Goal: Find specific page/section: Find specific page/section

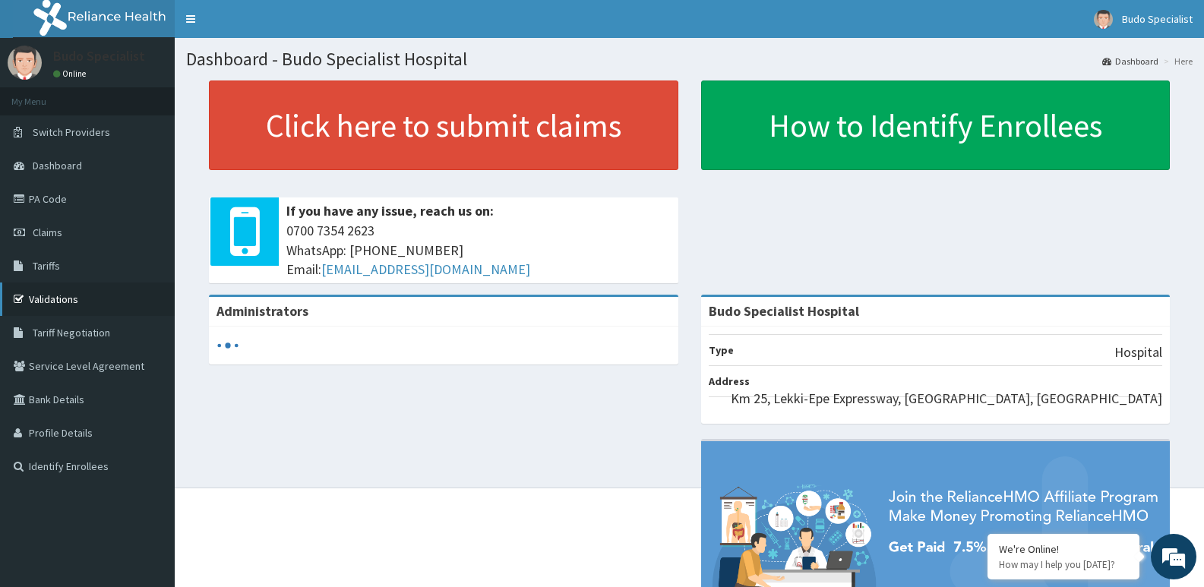
click at [68, 302] on link "Validations" at bounding box center [87, 299] width 175 height 33
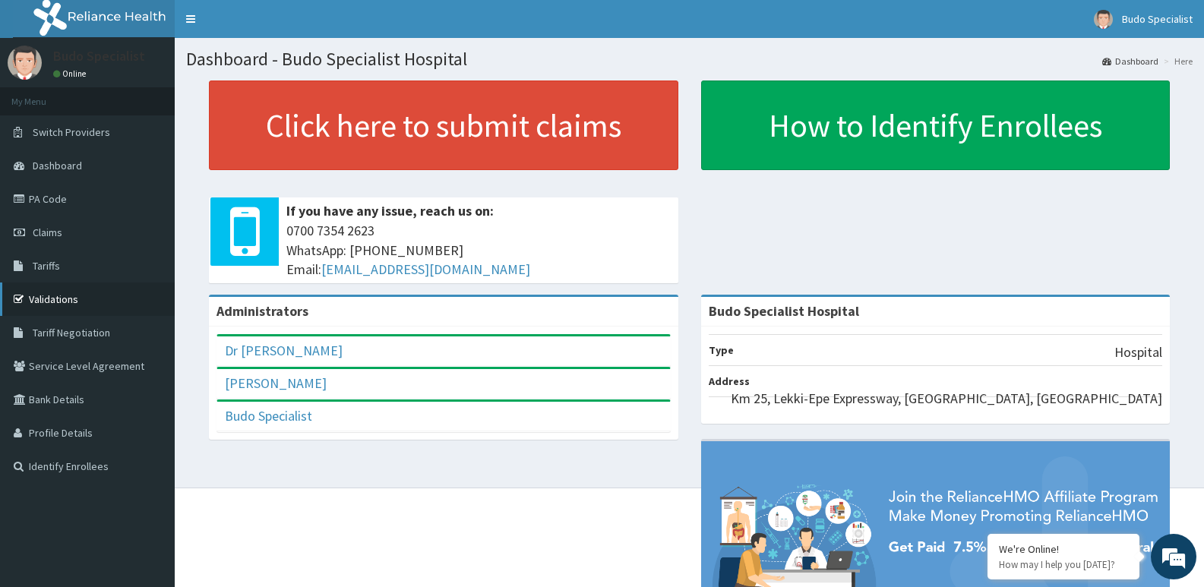
click at [63, 301] on link "Validations" at bounding box center [87, 299] width 175 height 33
